Goal: Information Seeking & Learning: Learn about a topic

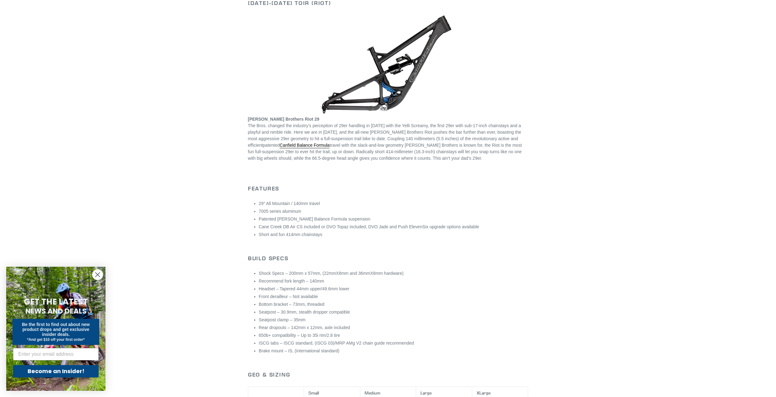
scroll to position [93, 0]
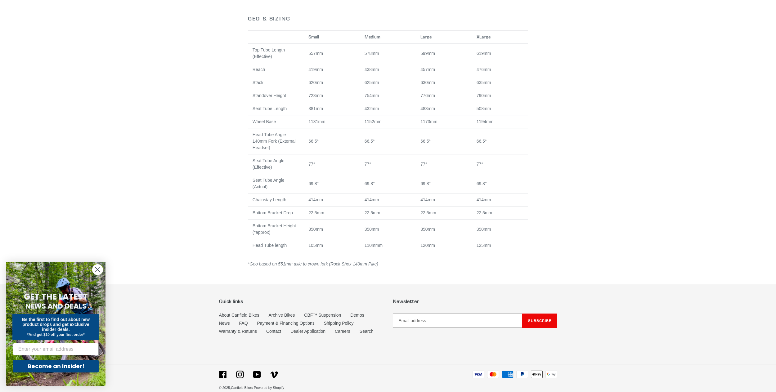
scroll to position [455, 0]
